Goal: Information Seeking & Learning: Learn about a topic

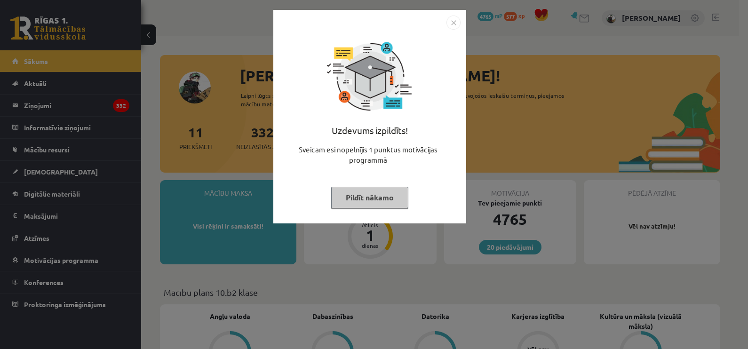
click at [378, 197] on button "Pildīt nākamo" at bounding box center [369, 198] width 77 height 22
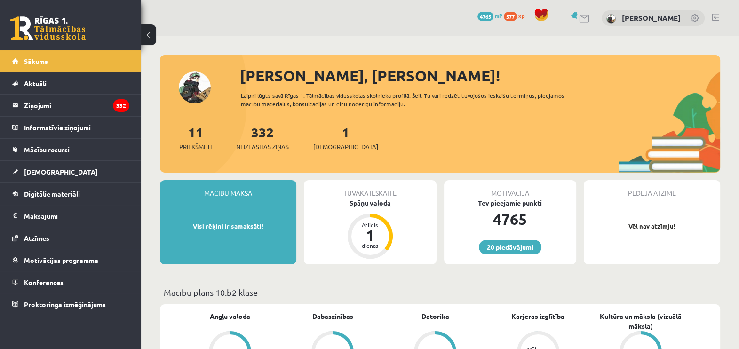
click at [375, 238] on div "1" at bounding box center [370, 235] width 28 height 15
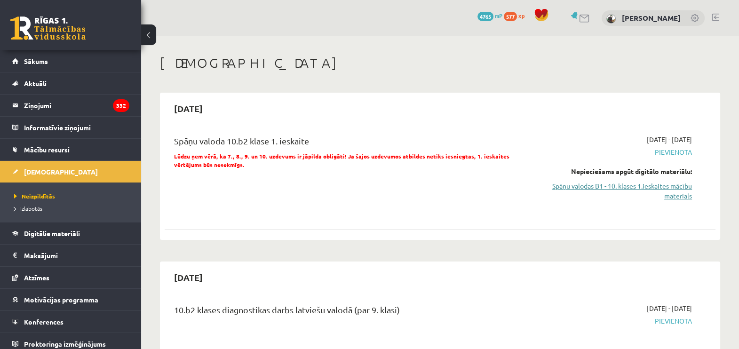
click at [662, 187] on link "Spāņu valodas B1 - 10. klases 1.ieskaites mācību materiāls" at bounding box center [610, 191] width 163 height 20
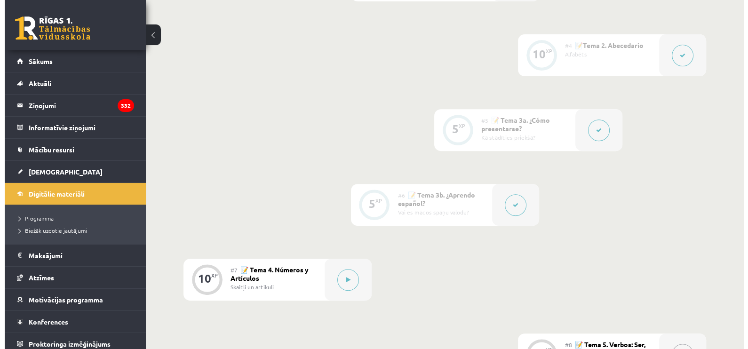
scroll to position [501, 0]
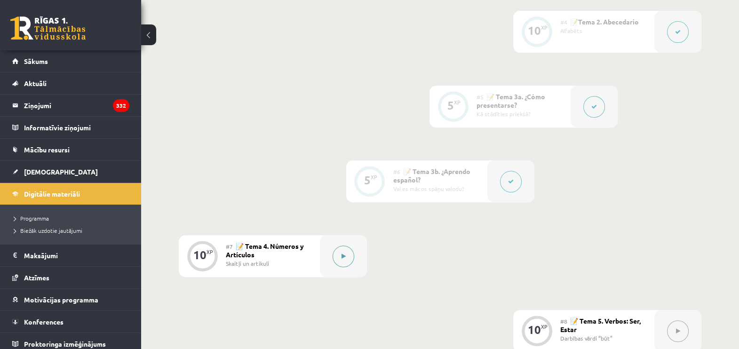
click at [341, 254] on button at bounding box center [344, 257] width 22 height 22
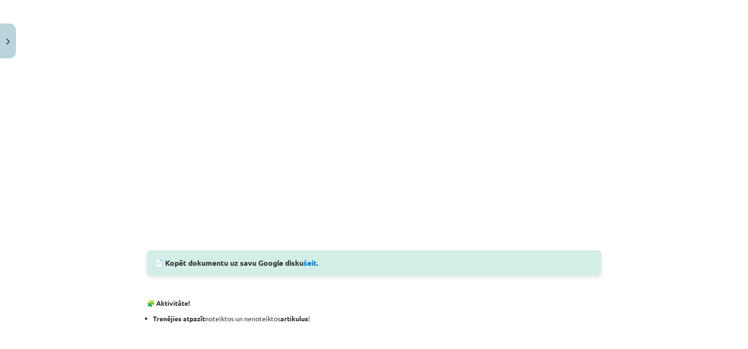
scroll to position [771, 0]
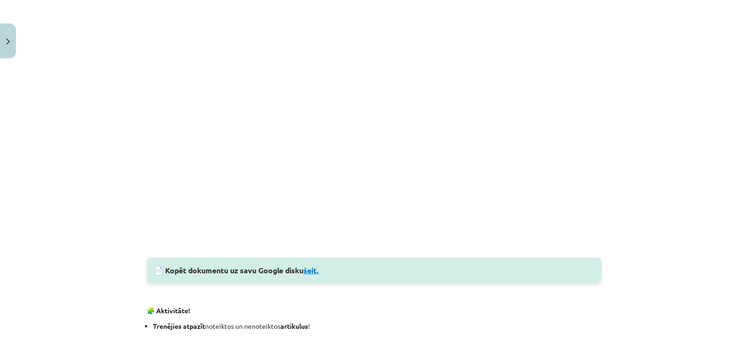
click at [315, 265] on link "šeit." at bounding box center [311, 270] width 16 height 10
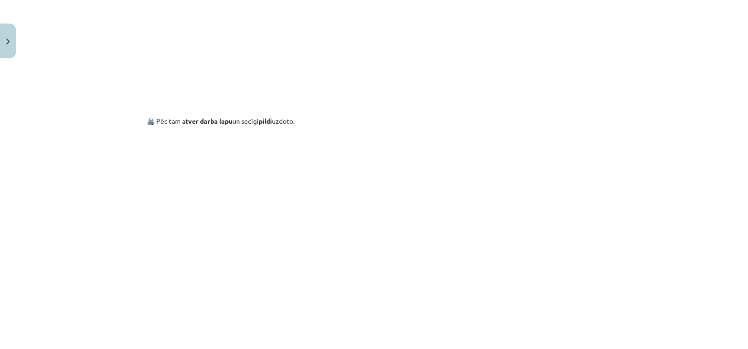
scroll to position [616, 0]
click at [600, 244] on div "10 XP Saņemsi Viegls 397 pilda Apraksts Uzdevums Palīdzība Números y Artículos …" at bounding box center [374, 158] width 466 height 1422
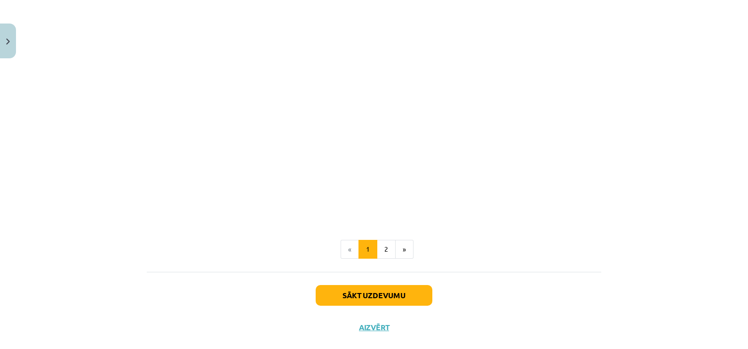
scroll to position [1147, 0]
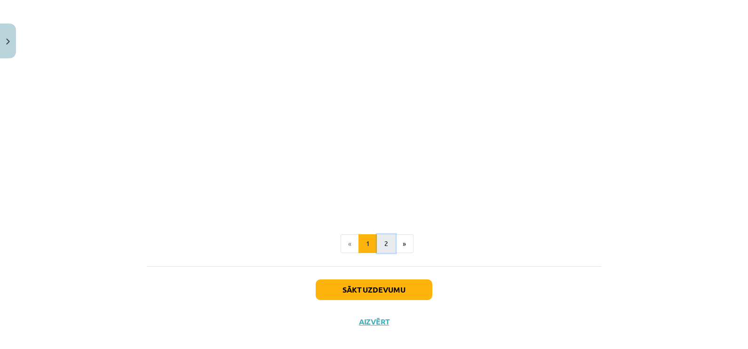
click at [387, 242] on button "2" at bounding box center [386, 243] width 19 height 19
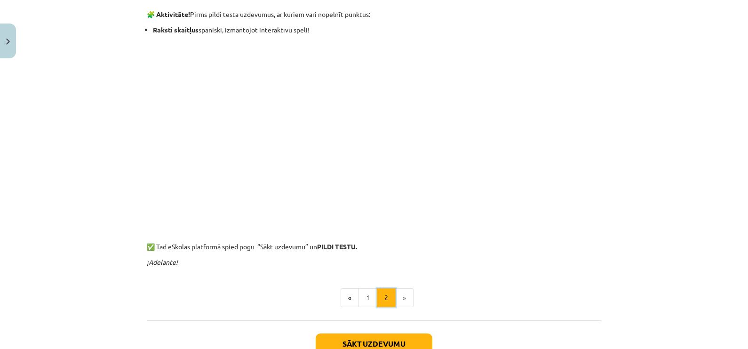
scroll to position [168, 0]
click at [159, 165] on p at bounding box center [374, 130] width 454 height 181
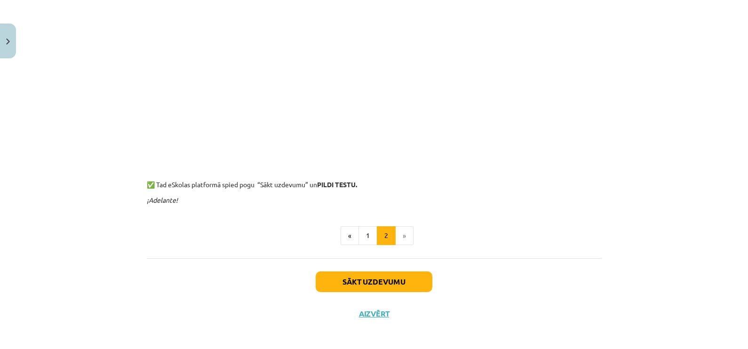
scroll to position [234, 0]
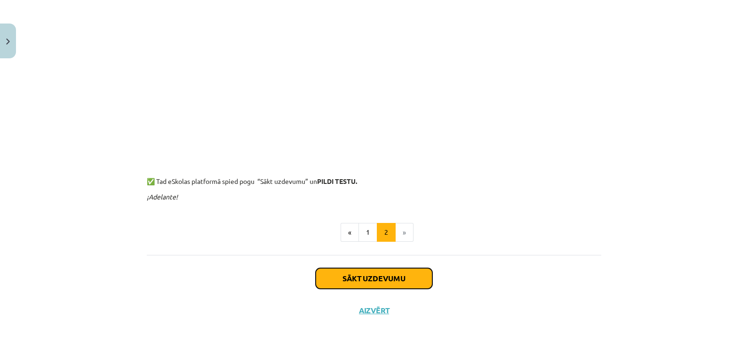
click at [361, 279] on button "Sākt uzdevumu" at bounding box center [374, 278] width 117 height 21
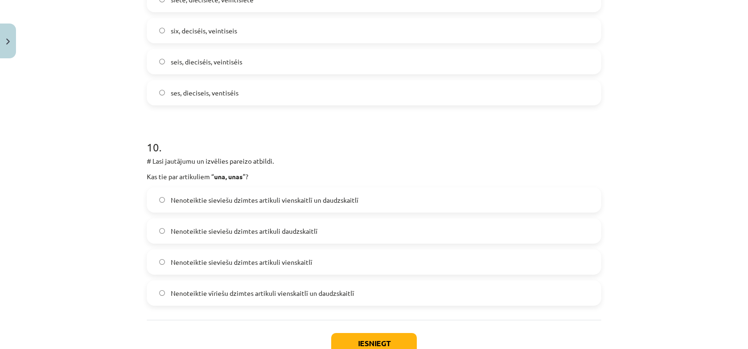
scroll to position [1913, 0]
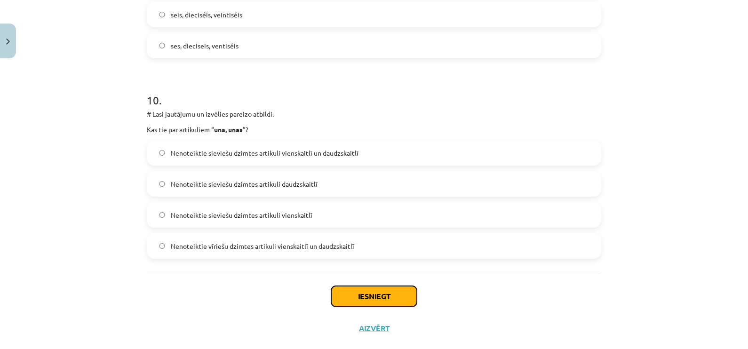
click at [376, 294] on button "Iesniegt" at bounding box center [374, 296] width 86 height 21
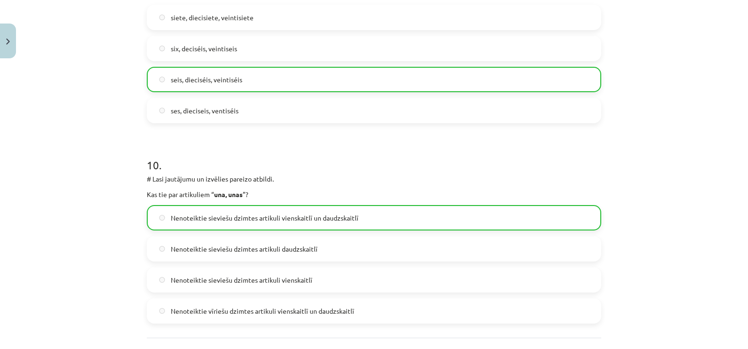
scroll to position [1961, 0]
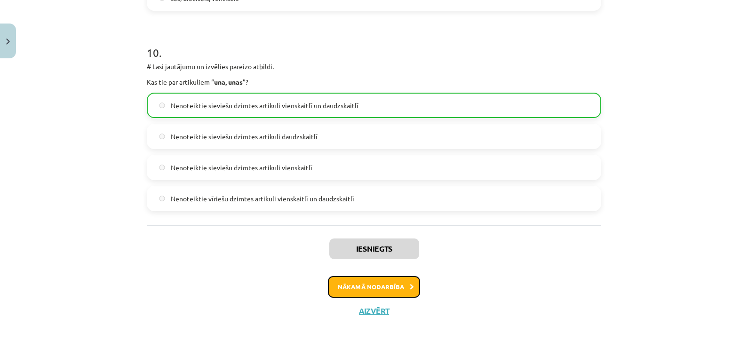
click at [359, 285] on button "Nākamā nodarbība" at bounding box center [374, 287] width 92 height 22
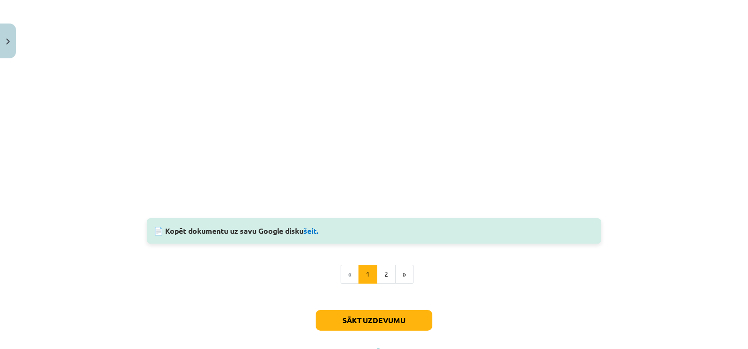
scroll to position [844, 0]
